Goal: Task Accomplishment & Management: Complete application form

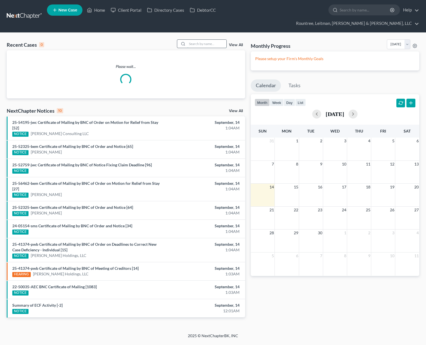
click at [199, 40] on input "search" at bounding box center [206, 44] width 39 height 8
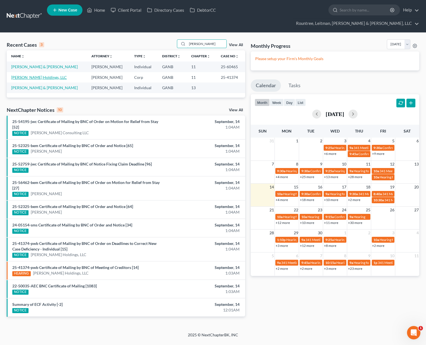
type input "[PERSON_NAME]"
click at [31, 75] on link "[PERSON_NAME] Holdings, LLC" at bounding box center [39, 77] width 56 height 5
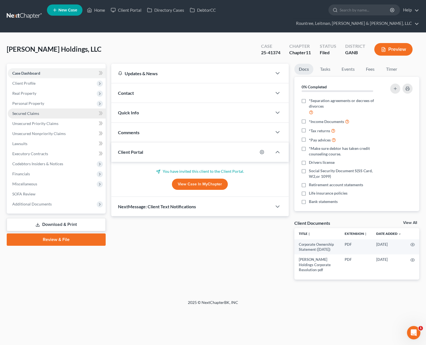
click at [27, 111] on span "Secured Claims" at bounding box center [25, 113] width 27 height 5
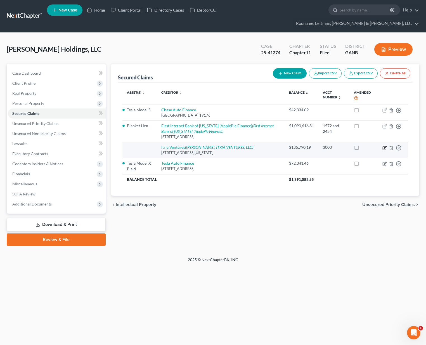
click at [384, 146] on icon "button" at bounding box center [385, 148] width 4 height 4
select select "35"
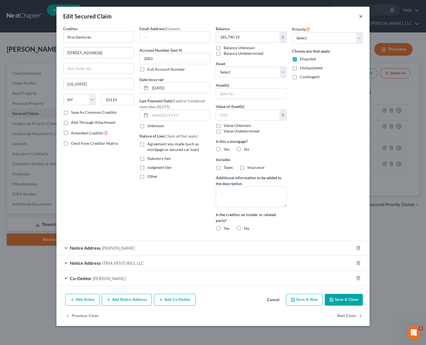
click at [361, 17] on button "×" at bounding box center [361, 16] width 4 height 7
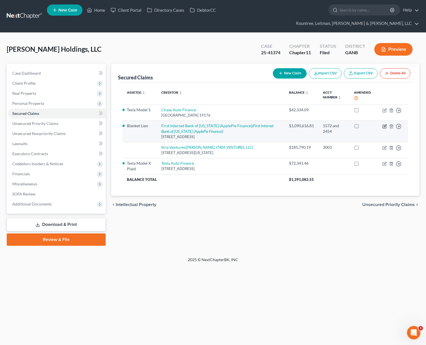
click at [386, 125] on icon "button" at bounding box center [385, 126] width 3 height 3
select select "15"
select select "0"
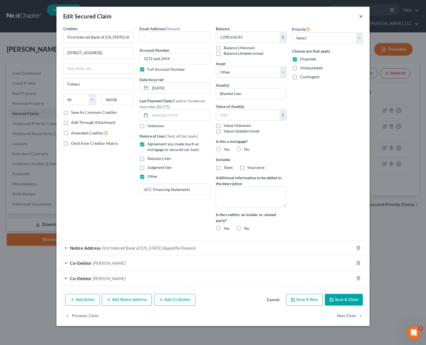
click at [361, 16] on button "×" at bounding box center [361, 16] width 4 height 7
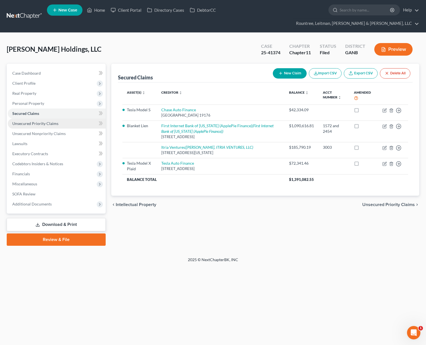
click at [49, 121] on span "Unsecured Priority Claims" at bounding box center [35, 123] width 46 height 5
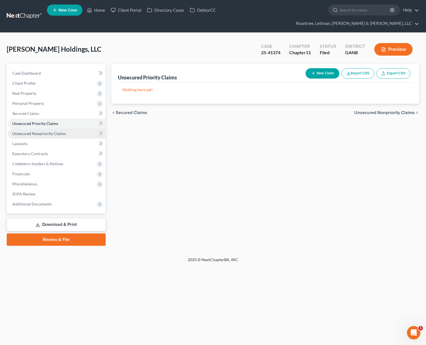
click at [55, 131] on span "Unsecured Nonpriority Claims" at bounding box center [38, 133] width 53 height 5
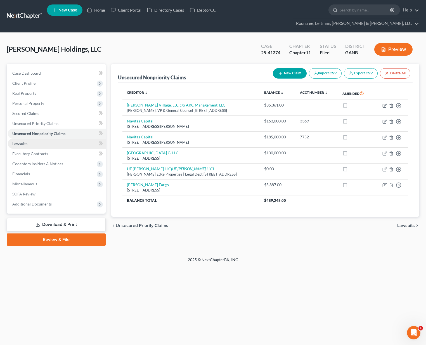
click at [36, 139] on link "Lawsuits" at bounding box center [57, 144] width 98 height 10
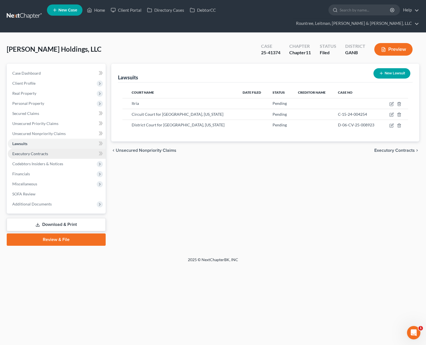
click at [36, 151] on span "Executory Contracts" at bounding box center [30, 153] width 36 height 5
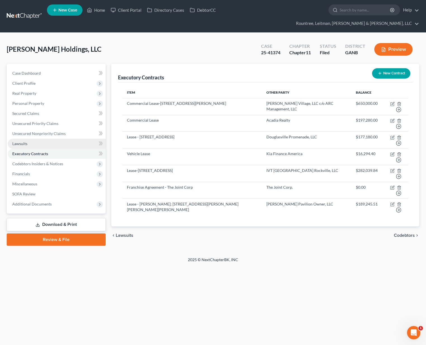
click at [26, 141] on span "Lawsuits" at bounding box center [19, 143] width 15 height 5
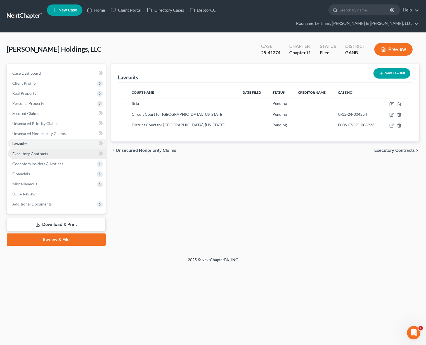
click at [34, 151] on span "Executory Contracts" at bounding box center [30, 153] width 36 height 5
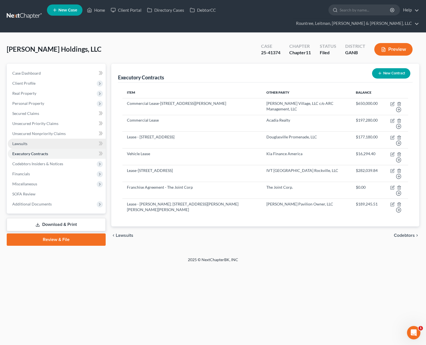
click at [35, 139] on link "Lawsuits" at bounding box center [57, 144] width 98 height 10
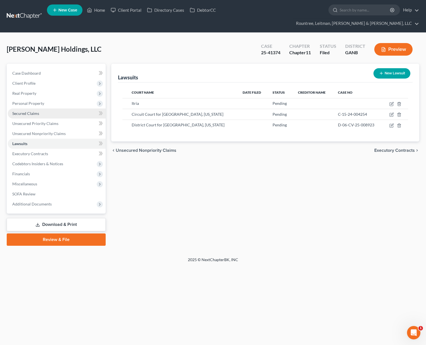
click at [33, 111] on span "Secured Claims" at bounding box center [25, 113] width 27 height 5
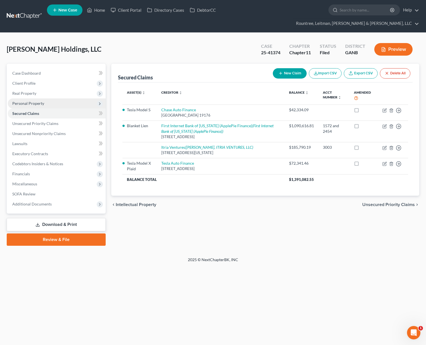
click at [35, 101] on span "Personal Property" at bounding box center [28, 103] width 32 height 5
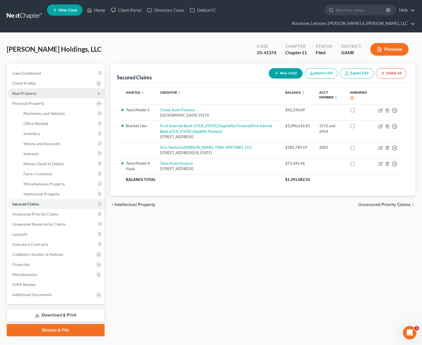
click at [26, 88] on span "Real Property" at bounding box center [56, 93] width 97 height 10
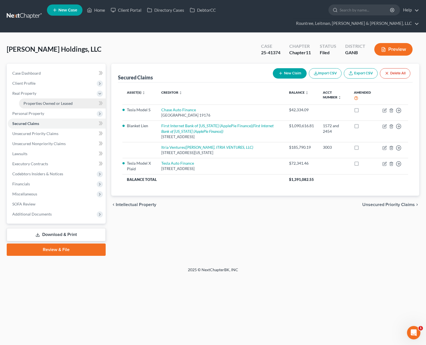
click at [32, 98] on link "Properties Owned or Leased" at bounding box center [62, 103] width 87 height 10
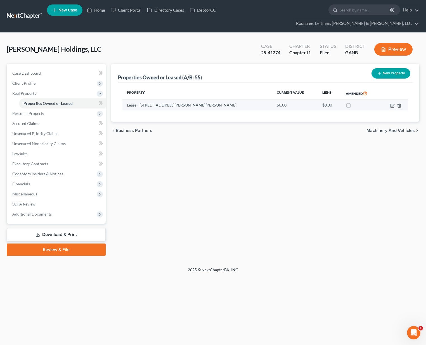
drag, startPoint x: 225, startPoint y: 95, endPoint x: 140, endPoint y: 94, distance: 85.1
click at [140, 100] on td "Lease - [STREET_ADDRESS][PERSON_NAME][PERSON_NAME]" at bounding box center [198, 105] width 150 height 11
copy td "[STREET_ADDRESS][PERSON_NAME][PERSON_NAME]"
click at [219, 89] on th "Property" at bounding box center [198, 93] width 150 height 13
